Goal: Information Seeking & Learning: Learn about a topic

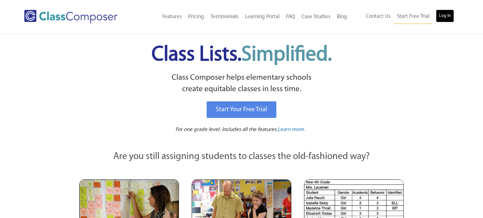
click at [444, 15] on link "Log In" at bounding box center [445, 16] width 18 height 13
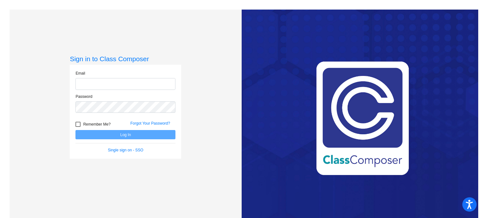
type input "[EMAIL_ADDRESS][DOMAIN_NAME]"
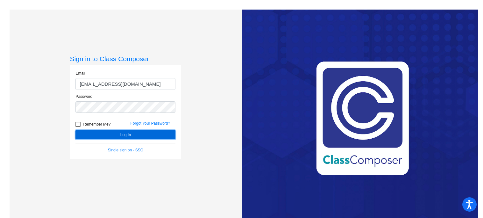
click at [135, 136] on button "Log In" at bounding box center [126, 134] width 100 height 9
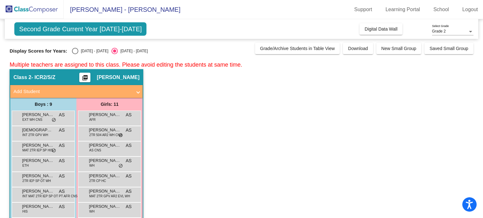
click at [88, 48] on div "2024 - 2025" at bounding box center [93, 51] width 30 height 6
click at [75, 54] on input "2024 - 2025" at bounding box center [75, 54] width 0 height 0
radio input "true"
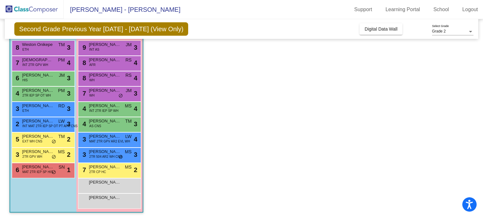
scroll to position [60, 0]
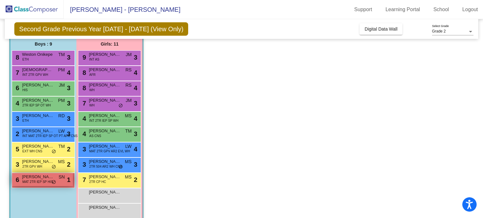
click at [29, 177] on span "Jeremiah Ransom" at bounding box center [38, 177] width 32 height 6
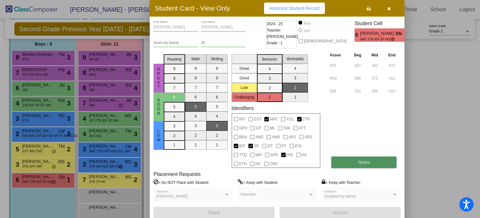
click at [347, 158] on button "Notes" at bounding box center [363, 161] width 65 height 11
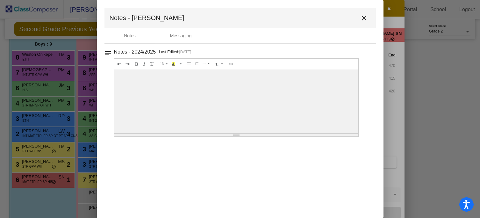
click at [366, 17] on mat-icon "close" at bounding box center [365, 18] width 8 height 8
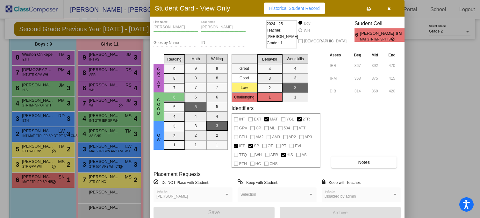
click at [388, 7] on icon "button" at bounding box center [390, 8] width 4 height 4
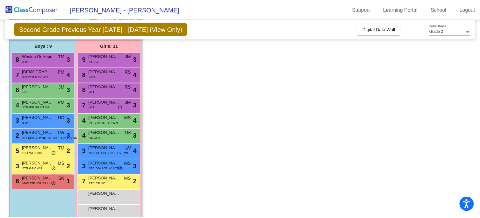
scroll to position [70, 0]
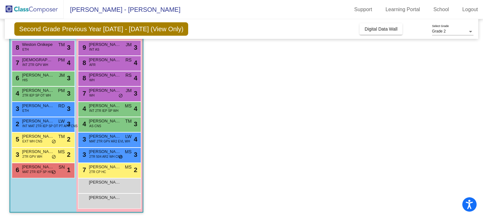
click at [198, 130] on app-classroom "Class 2 - ICR2/S/Z picture_as_pdf Jessica Zappasodi Add Student First Name Last…" at bounding box center [242, 109] width 464 height 220
click at [113, 113] on div "4 Natalee Benningfield INT 2TR IEP SP WH MS lock do_not_disturb_alt 4" at bounding box center [109, 108] width 61 height 13
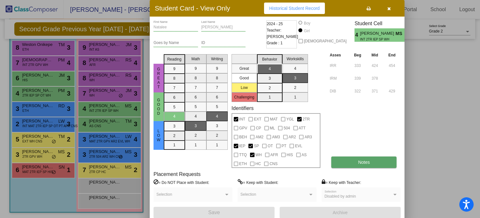
click at [348, 160] on button "Notes" at bounding box center [363, 161] width 65 height 11
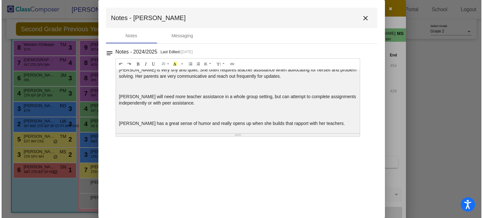
scroll to position [0, 0]
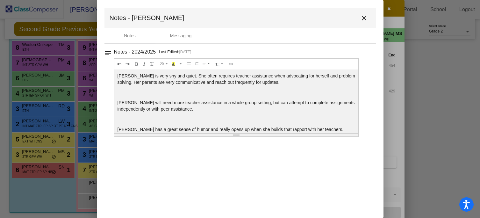
click at [363, 18] on mat-icon "close" at bounding box center [365, 18] width 8 height 8
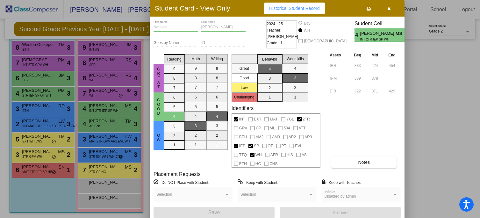
click at [388, 10] on icon "button" at bounding box center [390, 8] width 4 height 4
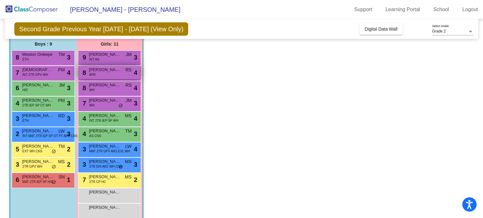
scroll to position [70, 0]
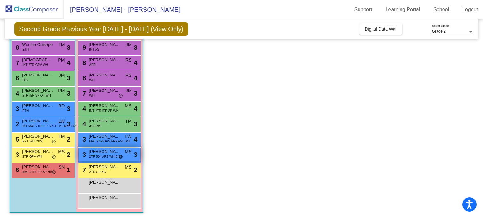
click at [106, 154] on span "2TR 504 AR2 WH CNS" at bounding box center [105, 156] width 33 height 5
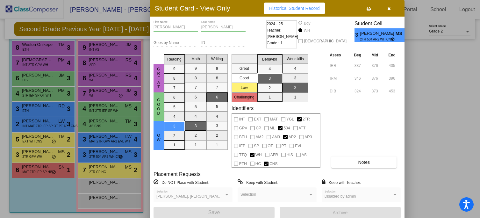
click at [357, 167] on div "Audrey First Name Zettle Last Name Goes by Name ID 2024 - 25 Teacher: Michaela …" at bounding box center [277, 119] width 247 height 198
click at [363, 162] on span "Notes" at bounding box center [364, 162] width 12 height 5
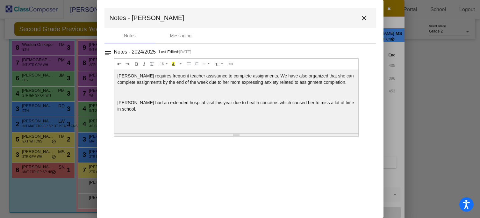
click at [363, 14] on mat-icon "close" at bounding box center [365, 18] width 8 height 8
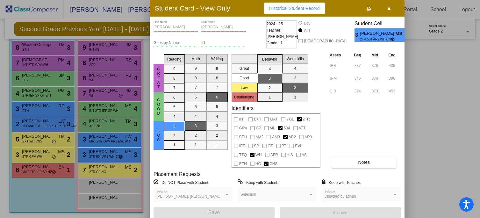
click at [390, 6] on icon "button" at bounding box center [390, 8] width 4 height 4
